Goal: Find specific page/section: Find specific page/section

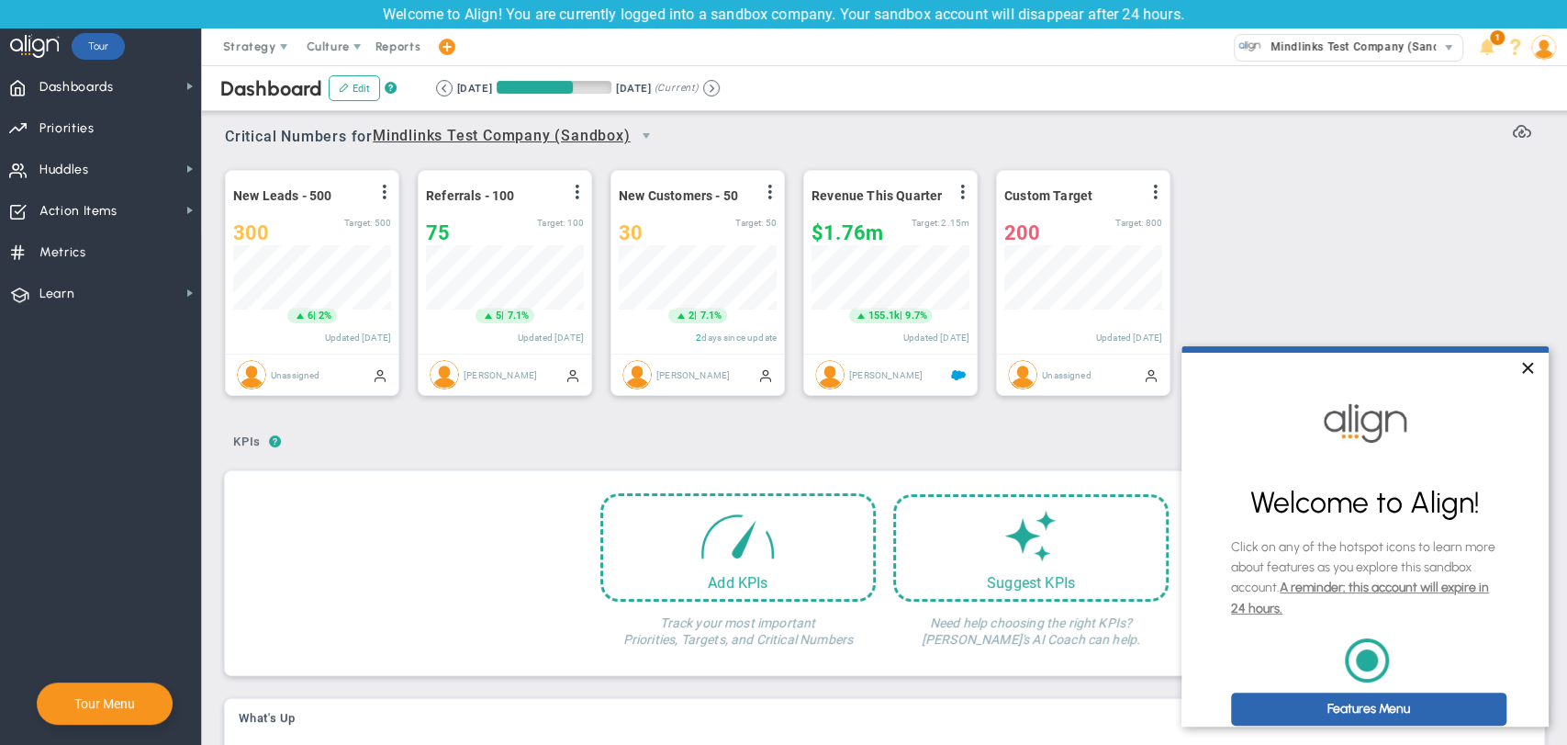
click at [1528, 368] on link "×" at bounding box center [1527, 369] width 32 height 33
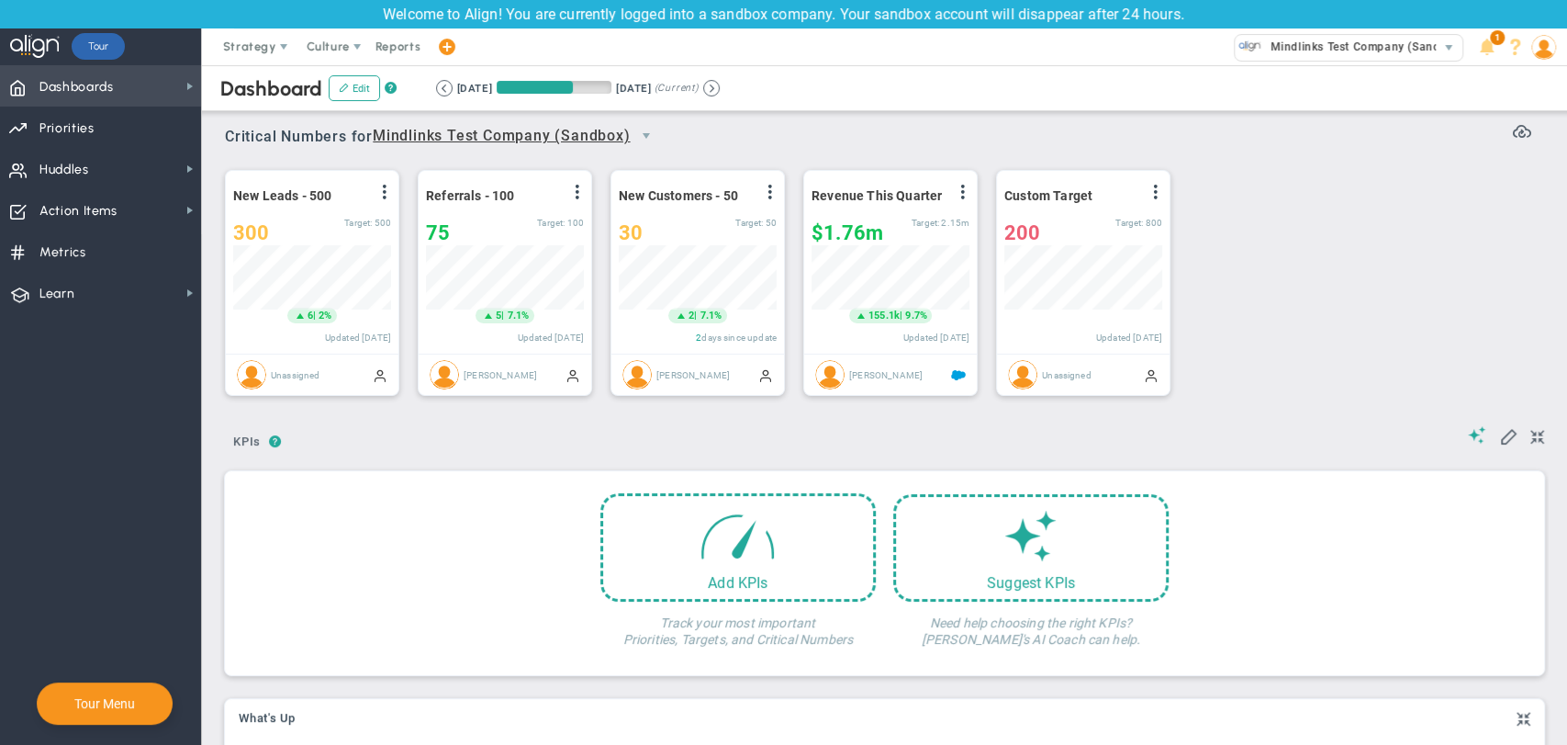
click at [97, 79] on span "Dashboards" at bounding box center [76, 87] width 74 height 39
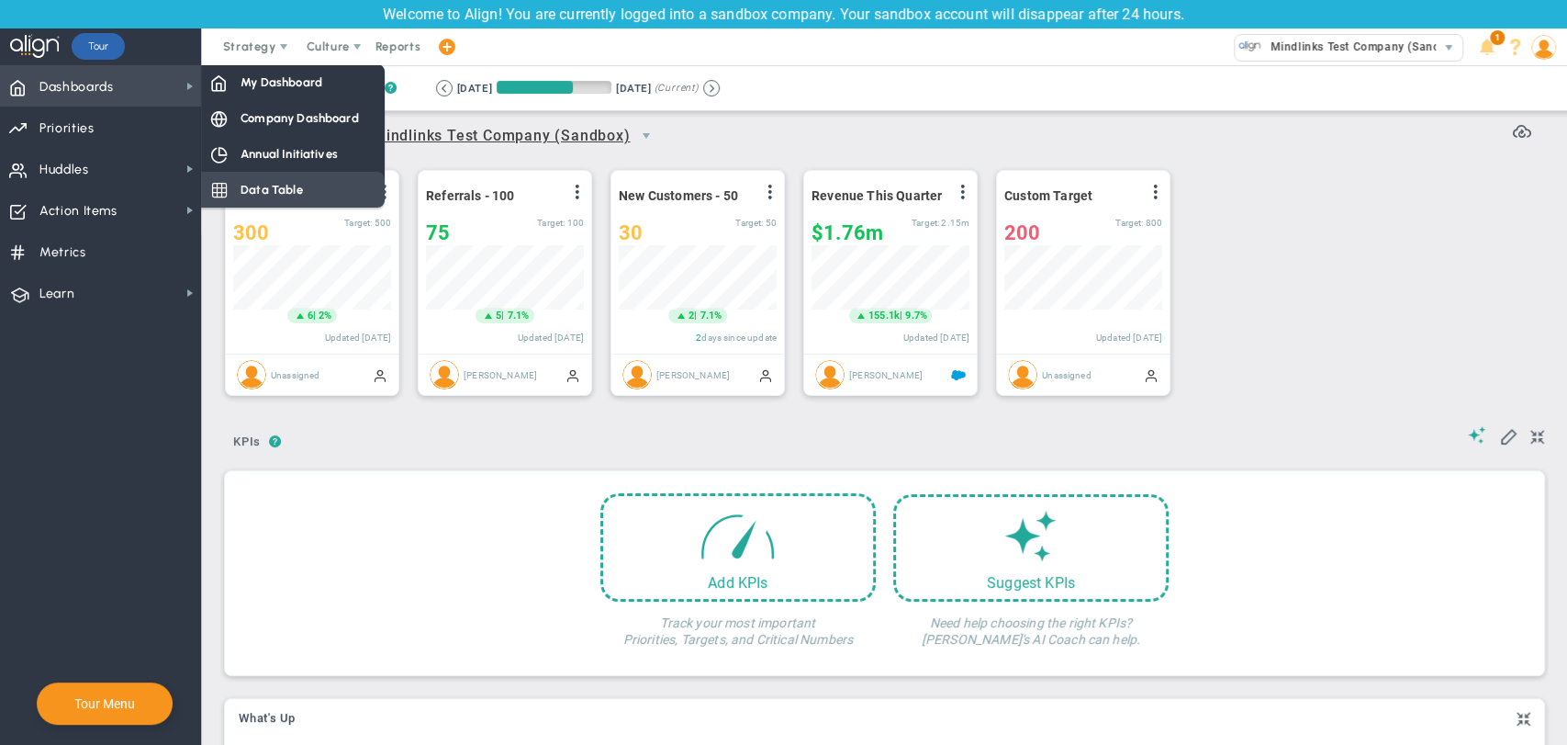
click at [257, 187] on span "Data Table" at bounding box center [272, 189] width 62 height 17
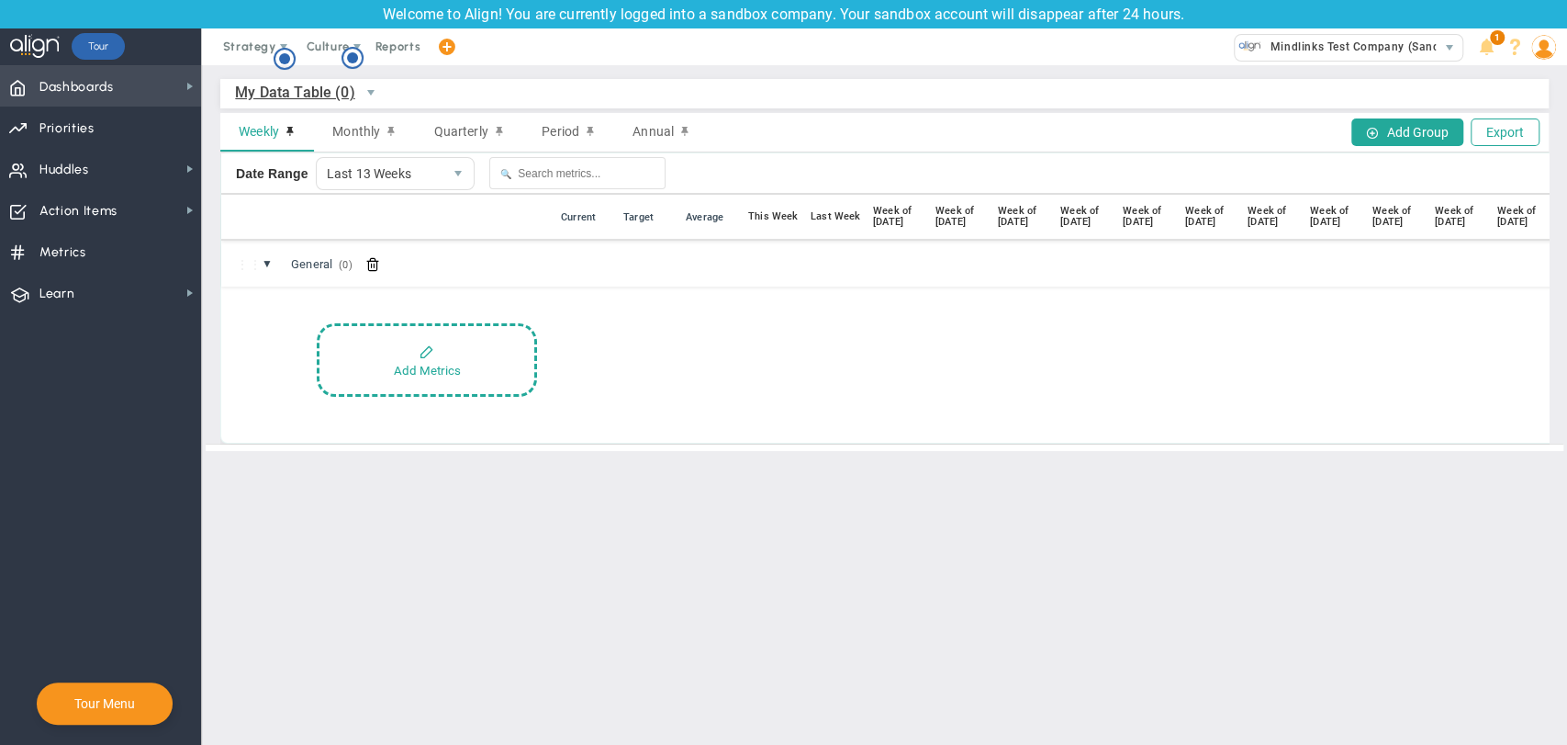
click at [169, 84] on span "Dashboards Dashboards" at bounding box center [100, 85] width 201 height 41
click at [269, 79] on span "My Data Table (0)" at bounding box center [336, 92] width 202 height 31
